Goal: Transaction & Acquisition: Purchase product/service

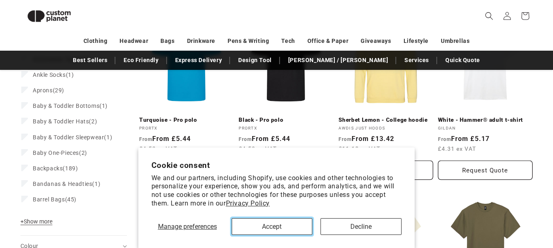
drag, startPoint x: 249, startPoint y: 224, endPoint x: 256, endPoint y: 208, distance: 17.2
click at [250, 224] on button "Accept" at bounding box center [271, 226] width 81 height 17
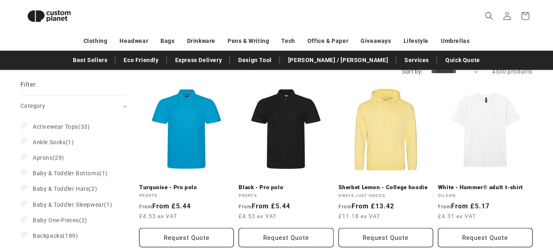
scroll to position [71, 0]
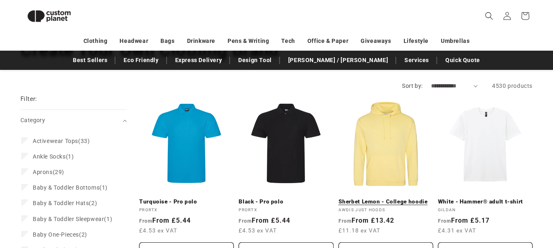
click at [394, 198] on link "Sherbet Lemon - College hoodie" at bounding box center [385, 201] width 94 height 7
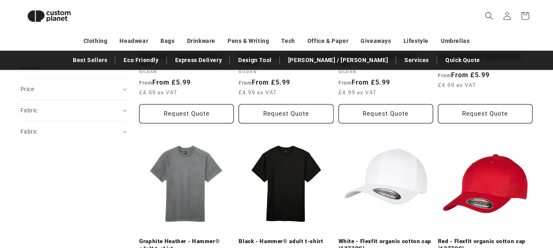
scroll to position [398, 0]
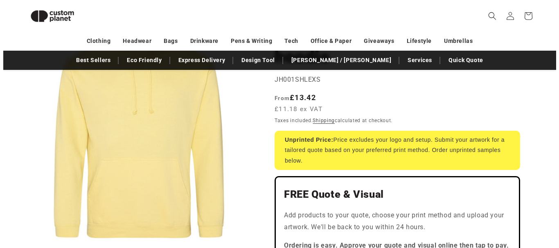
scroll to position [112, 0]
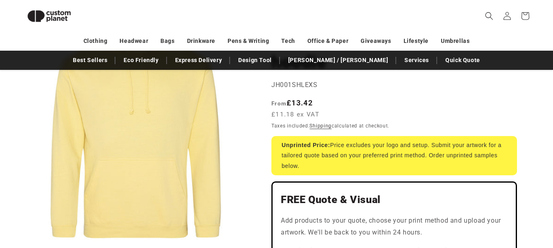
click at [20, 243] on button "Open media 1 in modal" at bounding box center [20, 243] width 0 height 0
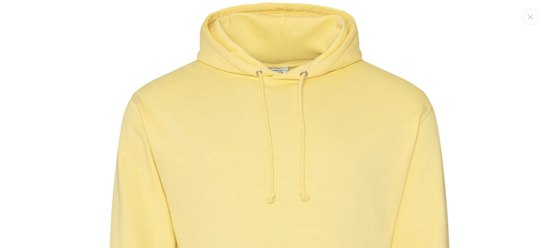
scroll to position [0, 0]
